Goal: Task Accomplishment & Management: Manage account settings

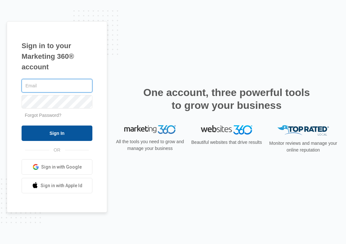
type input "[PERSON_NAME][EMAIL_ADDRESS][DOMAIN_NAME]"
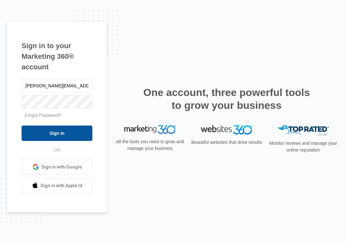
click at [59, 135] on input "Sign In" at bounding box center [57, 133] width 71 height 15
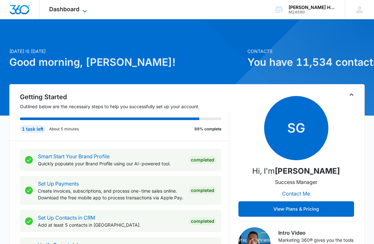
click at [84, 10] on icon at bounding box center [85, 11] width 8 height 8
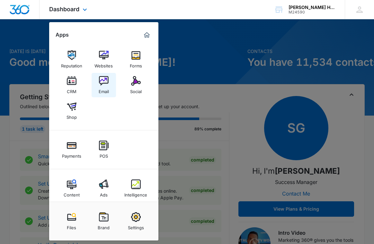
click at [102, 82] on img at bounding box center [104, 81] width 10 height 10
